Goal: Download file/media

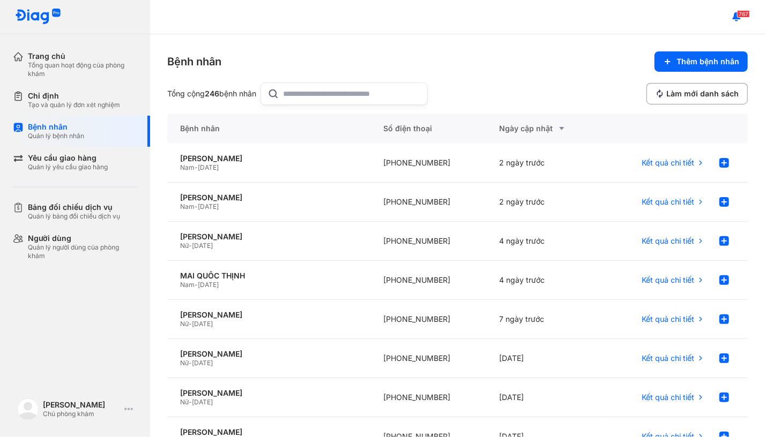
click at [319, 87] on input "text" at bounding box center [352, 93] width 137 height 21
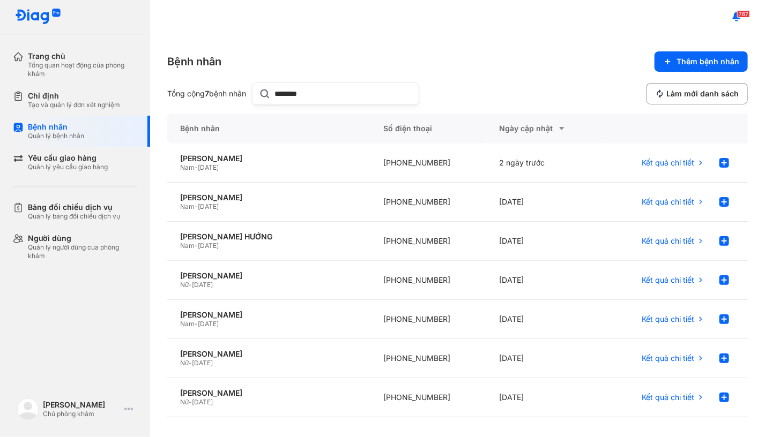
type input "********"
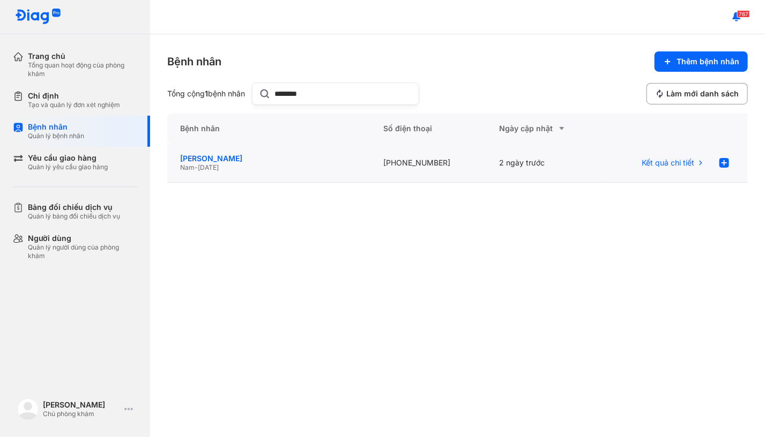
click at [225, 154] on div "[PERSON_NAME]" at bounding box center [268, 159] width 177 height 10
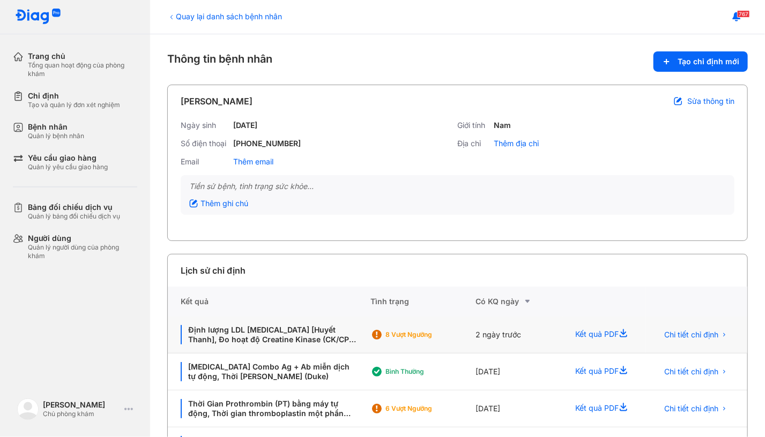
click at [597, 335] on div "Kết quả PDF" at bounding box center [603, 335] width 83 height 37
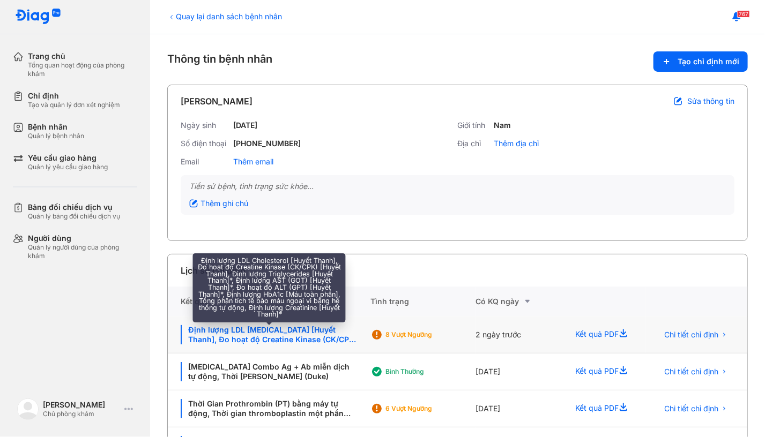
click at [314, 333] on div "Định lượng LDL Cholesterol [Huyết Thanh], Đo hoạt độ Creatine Kinase (CK/CPK) […" at bounding box center [269, 334] width 177 height 19
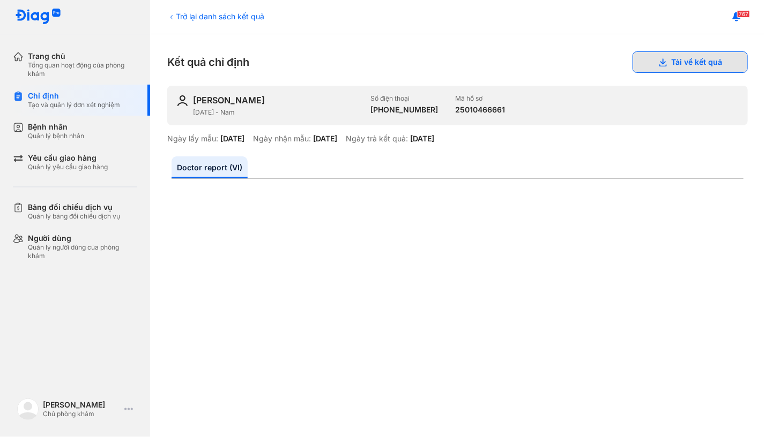
click at [712, 62] on button "Tải về kết quả" at bounding box center [690, 61] width 115 height 21
click at [679, 66] on button "Tải về kết quả" at bounding box center [690, 61] width 115 height 21
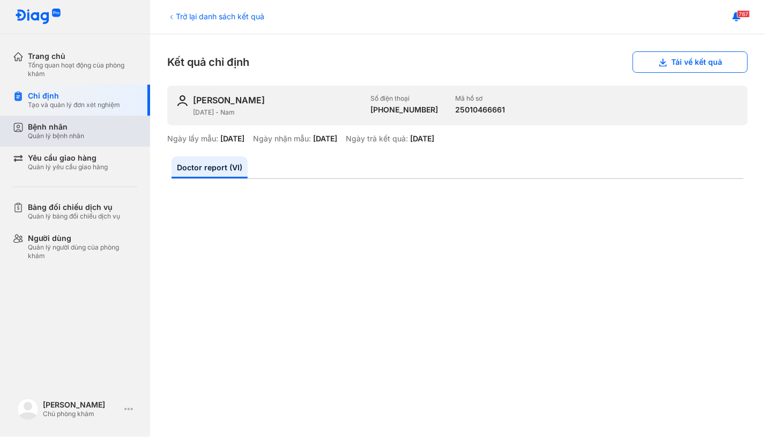
click at [68, 123] on div "Bệnh nhân" at bounding box center [56, 127] width 56 height 10
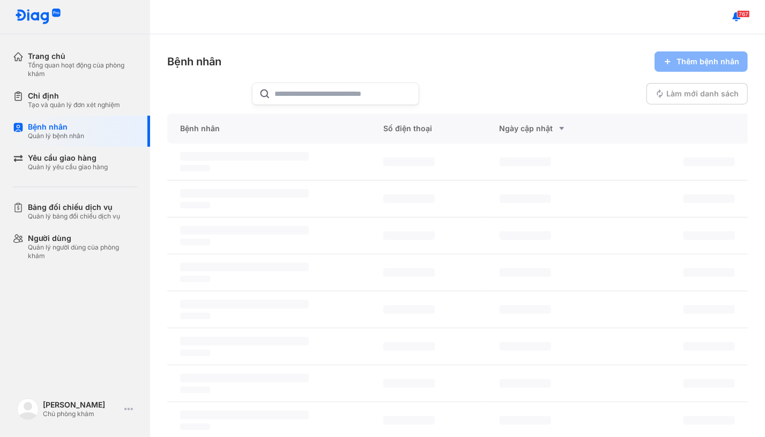
click at [326, 87] on input "text" at bounding box center [343, 93] width 137 height 21
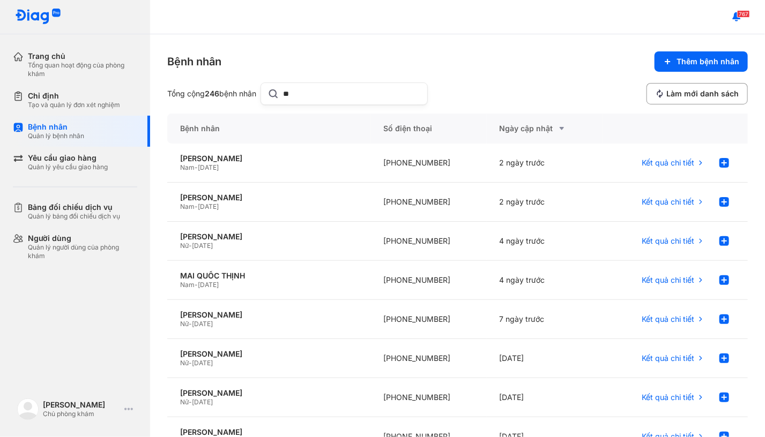
type input "**"
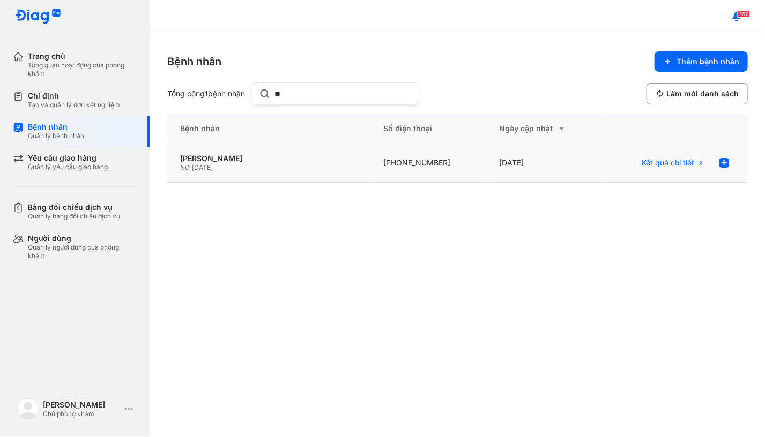
click at [198, 164] on span "[DATE]" at bounding box center [202, 167] width 21 height 8
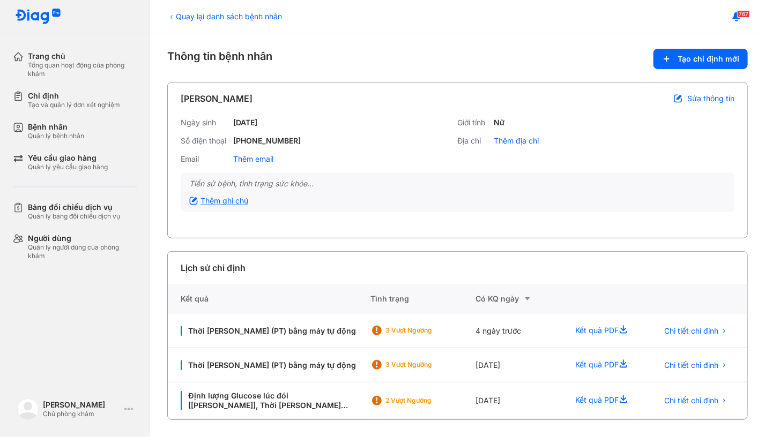
scroll to position [16, 0]
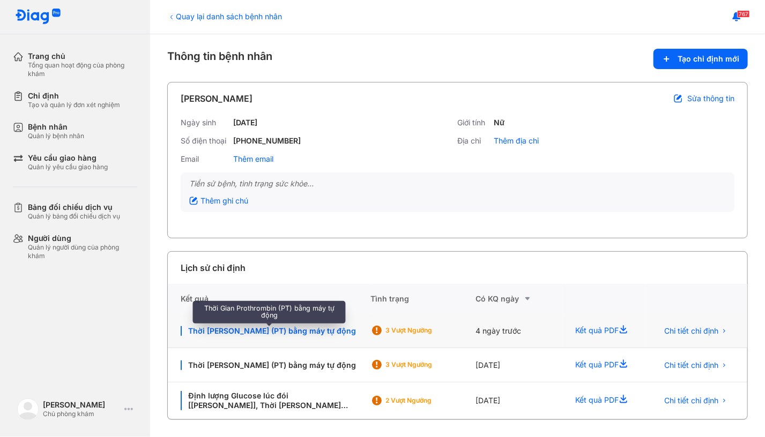
click at [275, 326] on div "Thời Gian Prothrombin (PT) bằng máy tự động" at bounding box center [269, 331] width 177 height 10
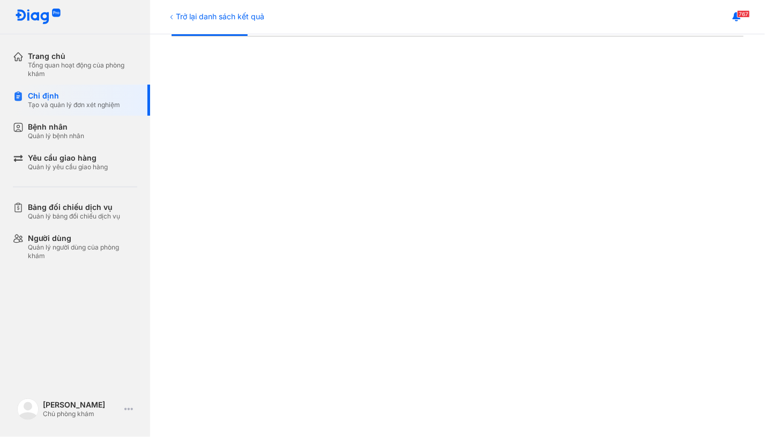
scroll to position [135, 0]
